Goal: Transaction & Acquisition: Purchase product/service

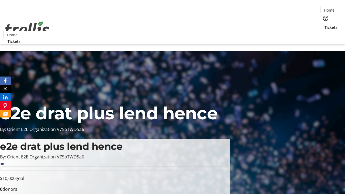
click at [325, 25] on span "Tickets" at bounding box center [331, 28] width 13 height 6
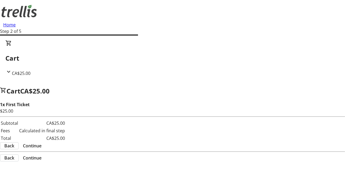
click at [42, 143] on span "Continue" at bounding box center [32, 146] width 19 height 6
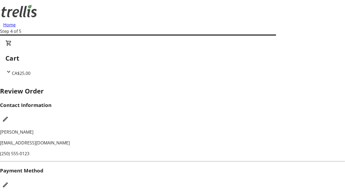
click at [9, 182] on mat-icon "Edit Payment Method" at bounding box center [5, 185] width 6 height 6
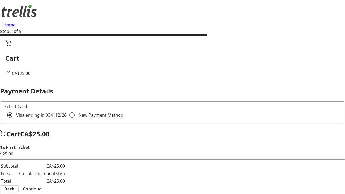
click at [67, 110] on input "New Payment Method" at bounding box center [72, 115] width 11 height 11
radio input "true"
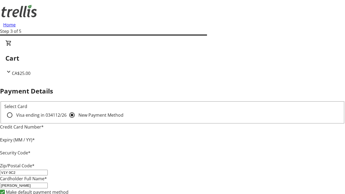
type input "V1Y 0C2"
